Goal: Information Seeking & Learning: Learn about a topic

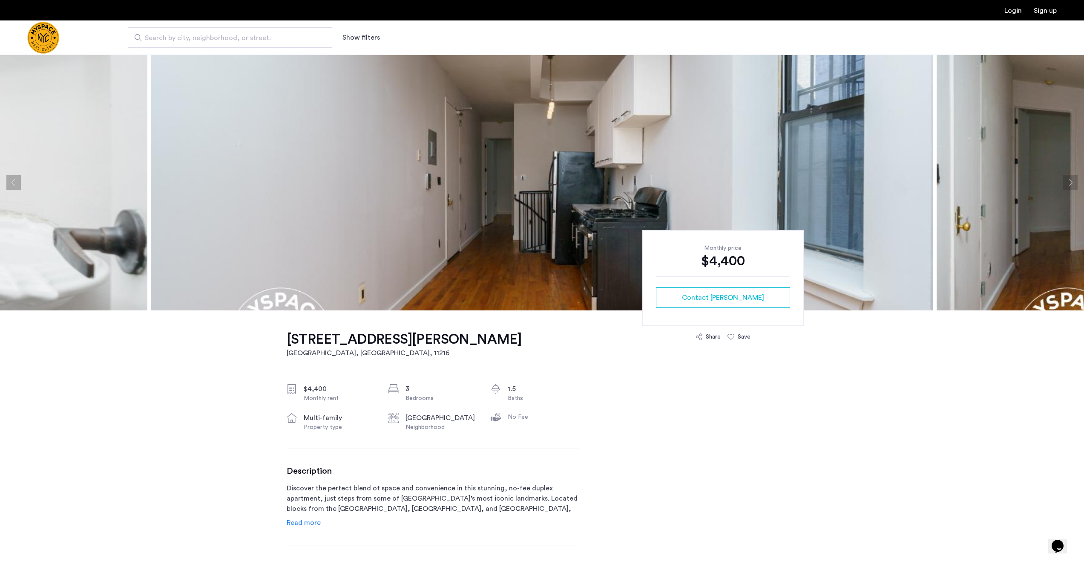
click at [1067, 180] on button "Next apartment" at bounding box center [1071, 182] width 14 height 14
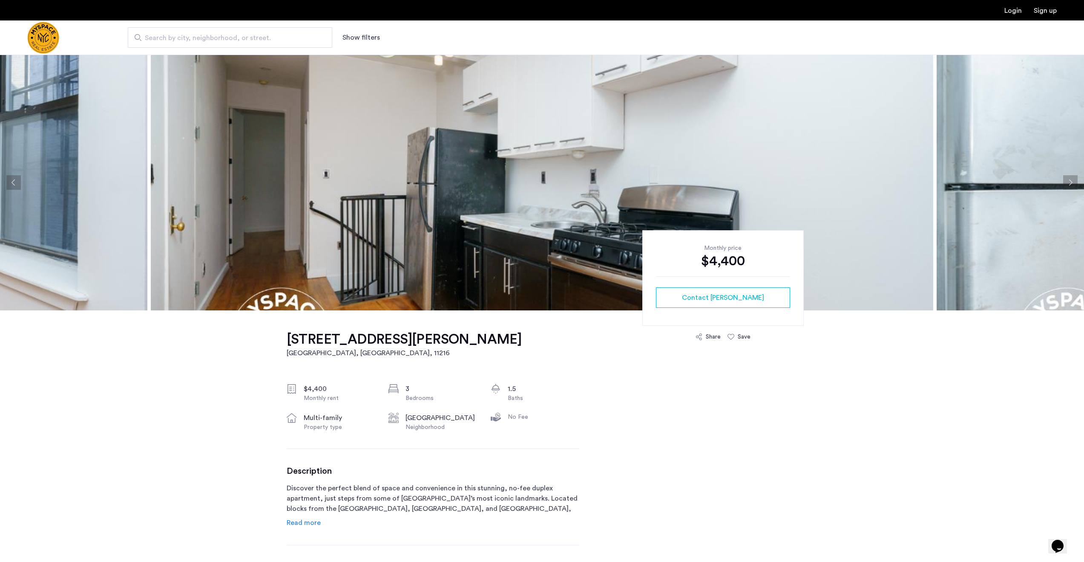
click at [1067, 180] on button "Next apartment" at bounding box center [1071, 182] width 14 height 14
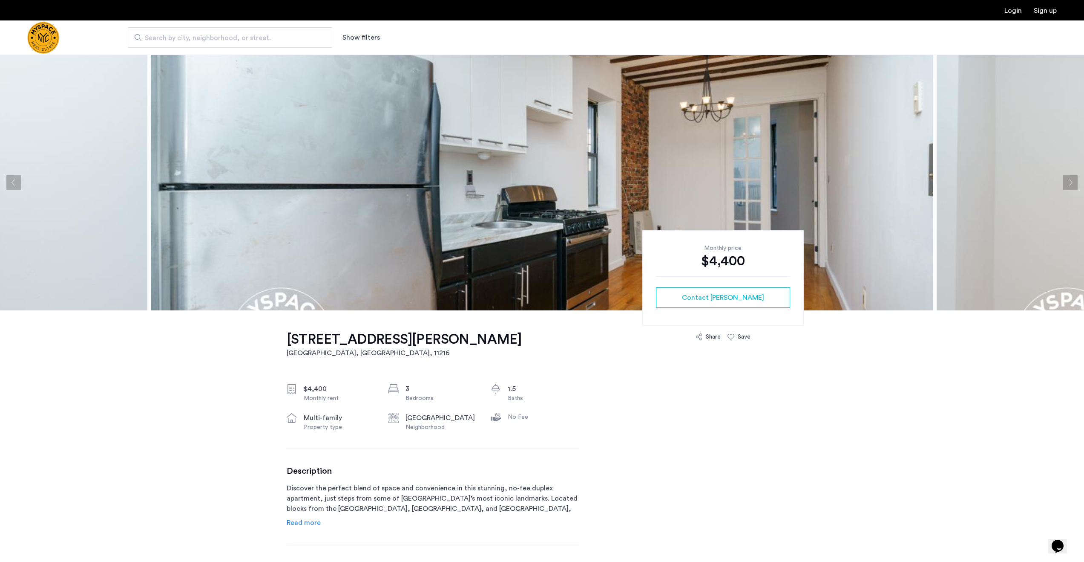
click at [1067, 180] on button "Next apartment" at bounding box center [1071, 182] width 14 height 14
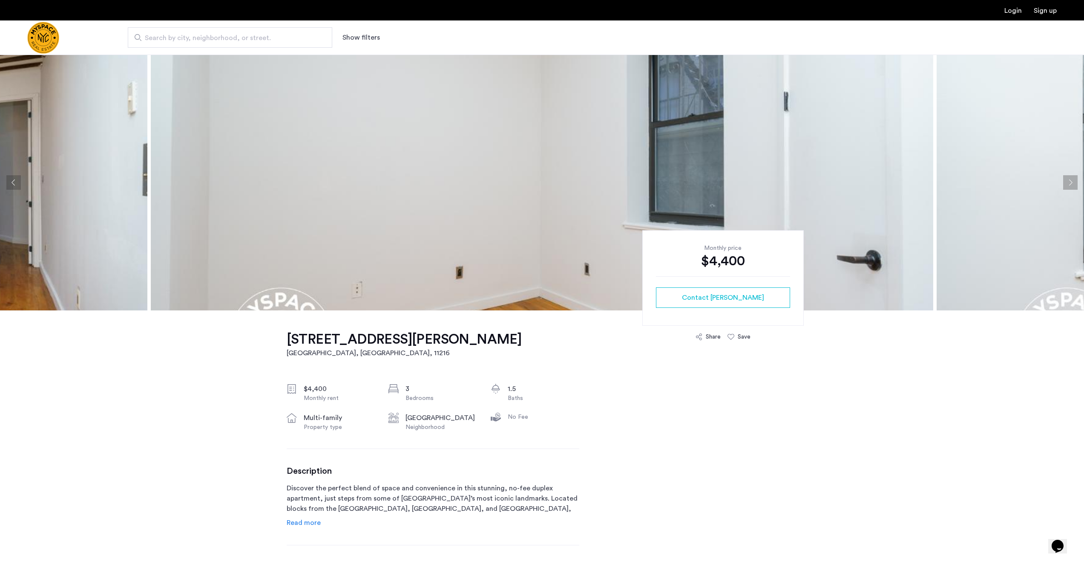
click at [1067, 180] on button "Next apartment" at bounding box center [1071, 182] width 14 height 14
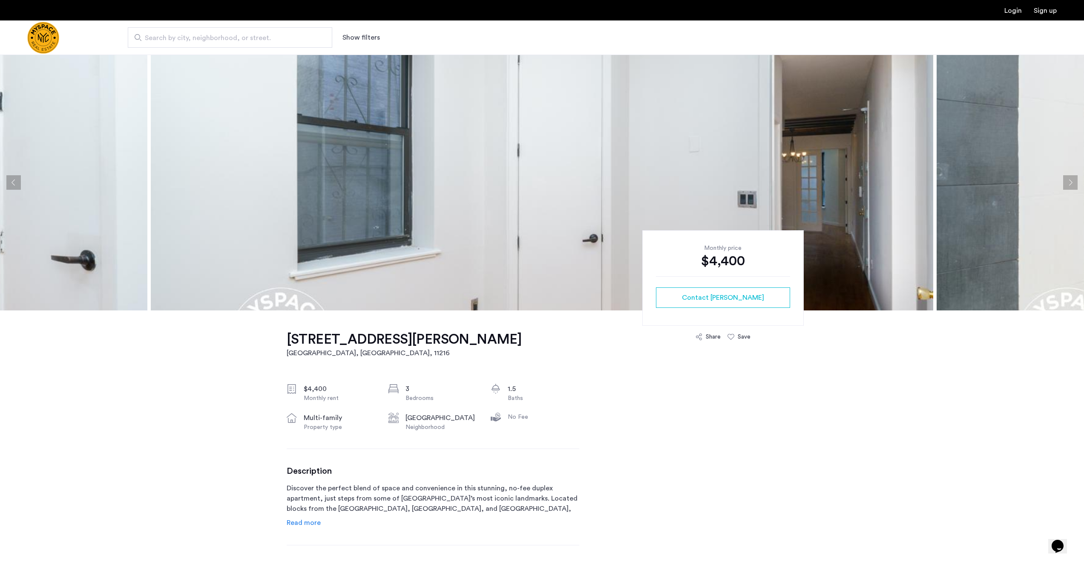
click at [1067, 180] on button "Next apartment" at bounding box center [1071, 182] width 14 height 14
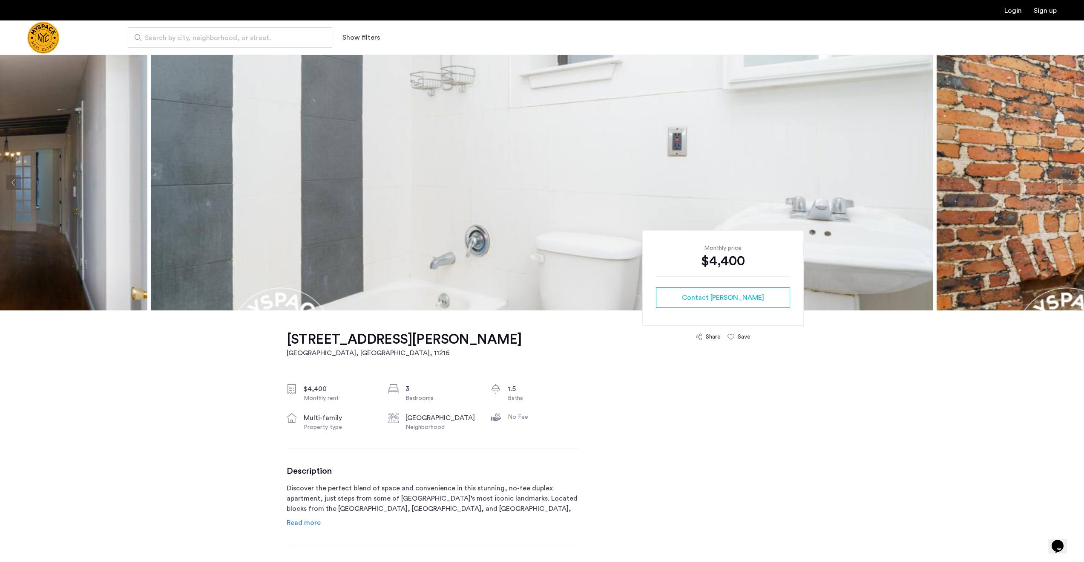
click at [1067, 180] on button "Next apartment" at bounding box center [1071, 182] width 14 height 14
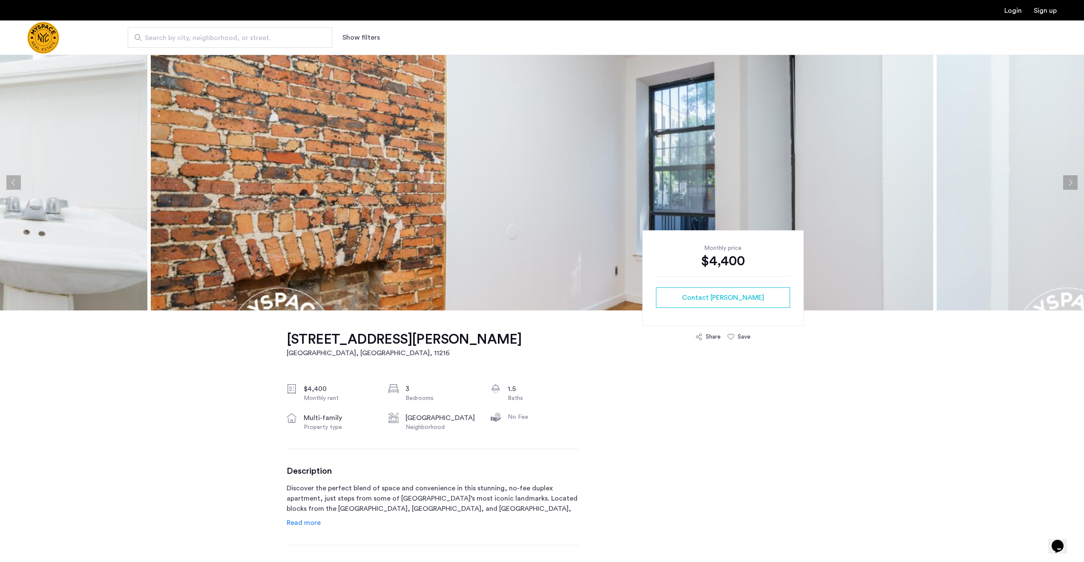
click at [1067, 180] on button "Next apartment" at bounding box center [1071, 182] width 14 height 14
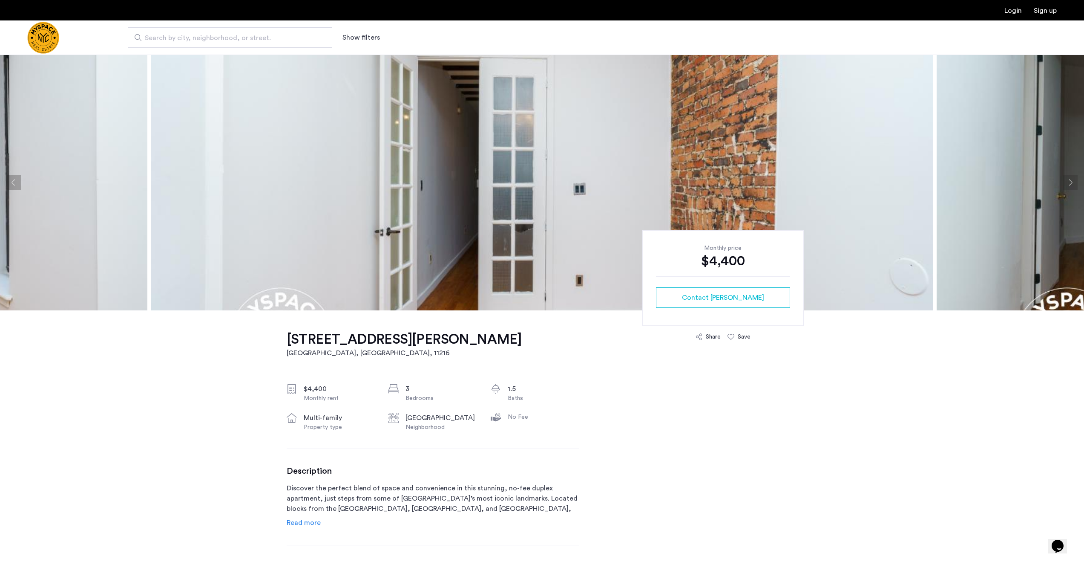
click at [1067, 180] on button "Next apartment" at bounding box center [1071, 182] width 14 height 14
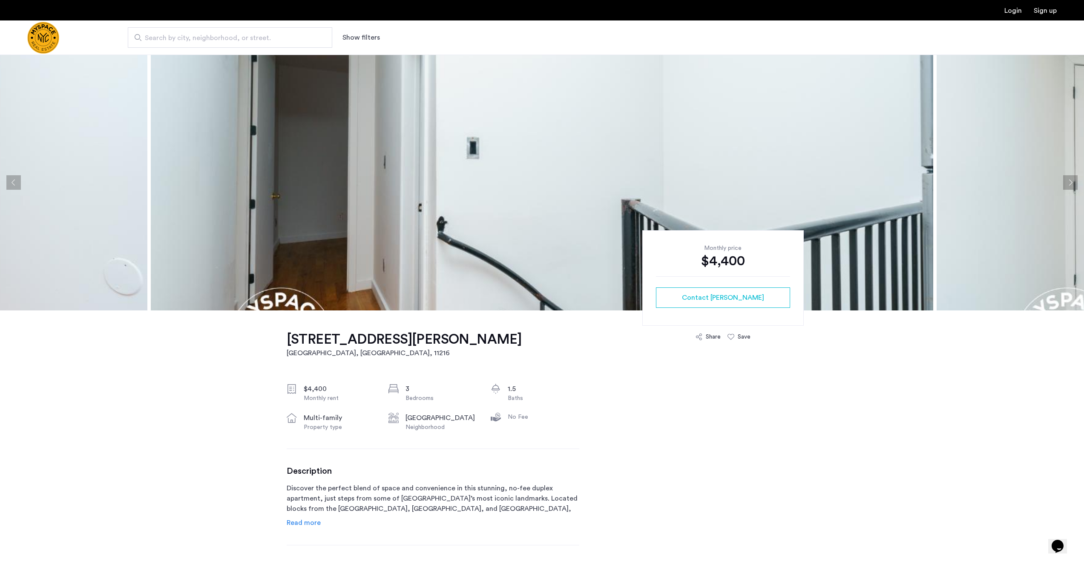
click at [1067, 180] on button "Next apartment" at bounding box center [1071, 182] width 14 height 14
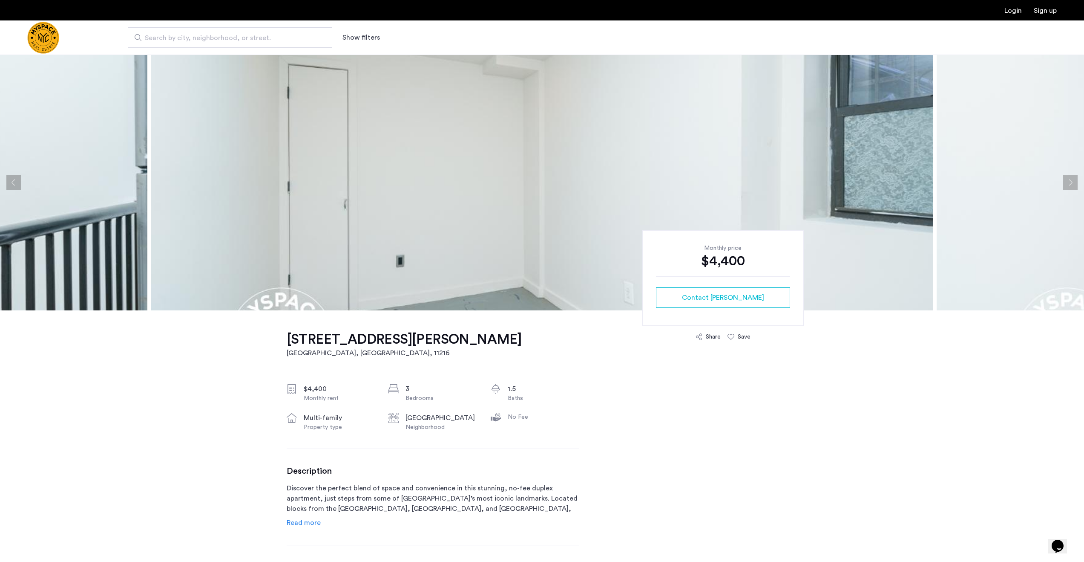
click at [1067, 180] on button "Next apartment" at bounding box center [1071, 182] width 14 height 14
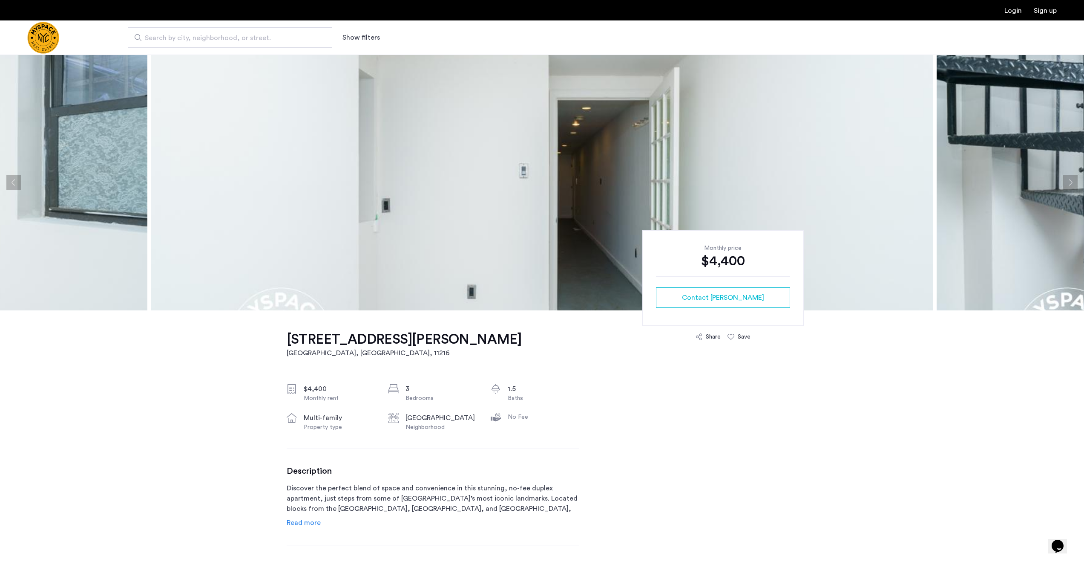
click at [1067, 180] on button "Next apartment" at bounding box center [1071, 182] width 14 height 14
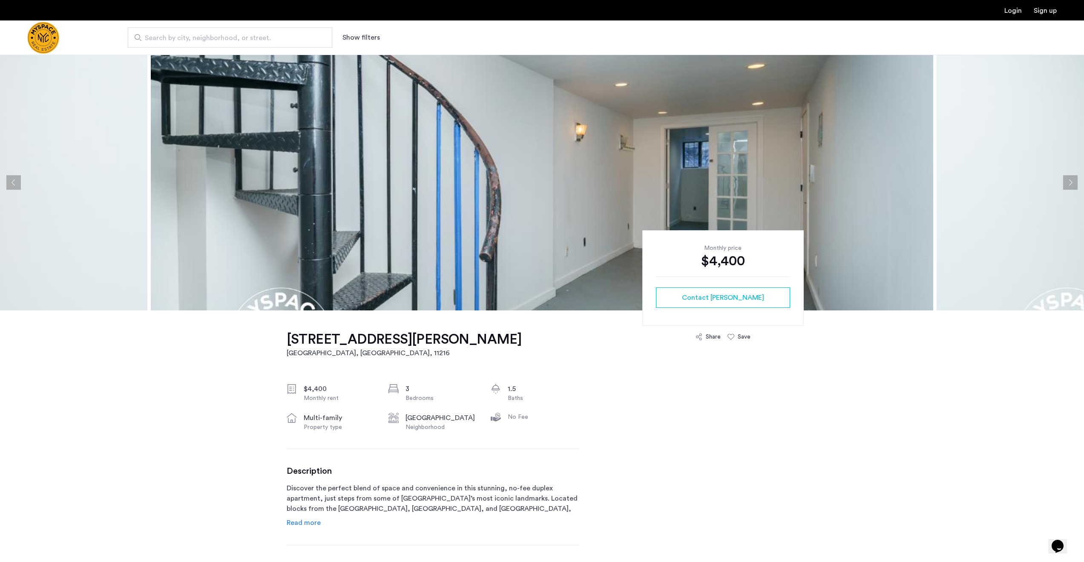
click at [1066, 180] on button "Next apartment" at bounding box center [1071, 182] width 14 height 14
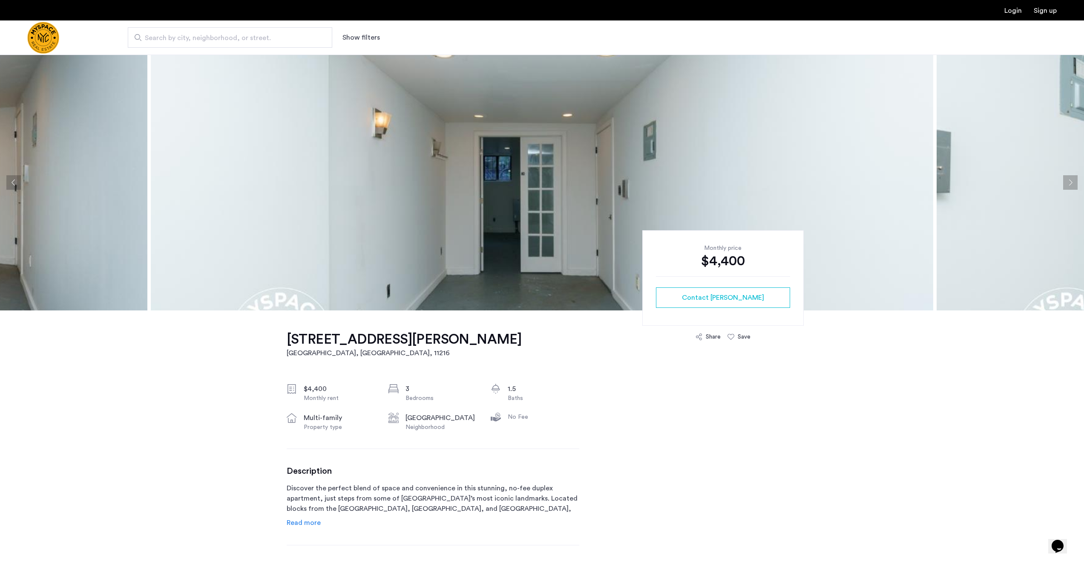
click at [1066, 180] on button "Next apartment" at bounding box center [1071, 182] width 14 height 14
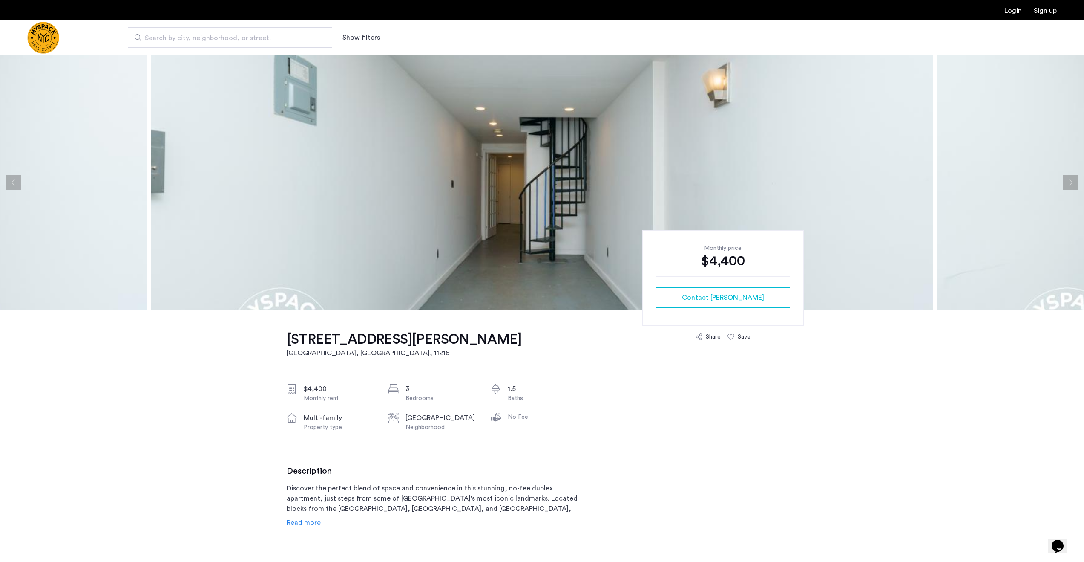
click at [1066, 180] on button "Next apartment" at bounding box center [1071, 182] width 14 height 14
